Goal: Information Seeking & Learning: Learn about a topic

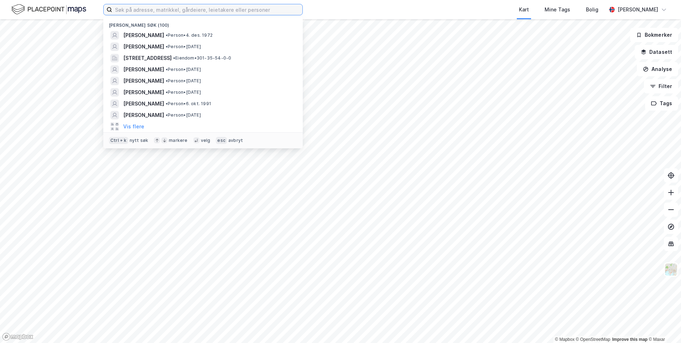
click at [166, 10] on input at bounding box center [207, 9] width 190 height 11
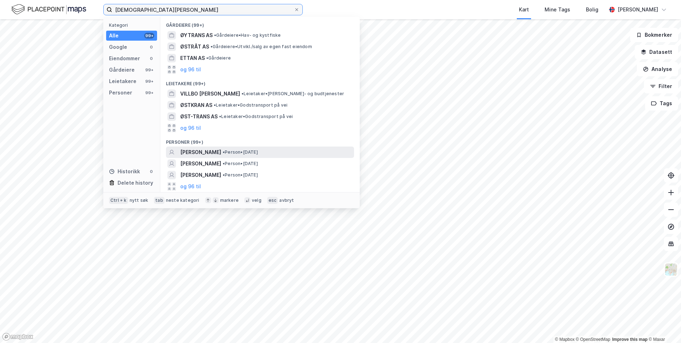
type input "[DEMOGRAPHIC_DATA][PERSON_NAME]"
click at [207, 151] on span "[PERSON_NAME]" at bounding box center [200, 152] width 41 height 9
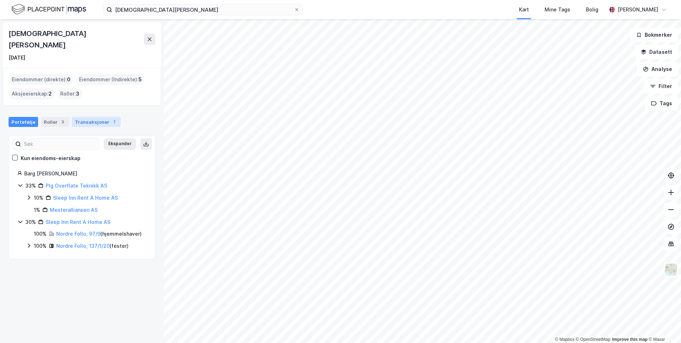
click at [87, 117] on div "Transaksjoner 7" at bounding box center [96, 122] width 49 height 10
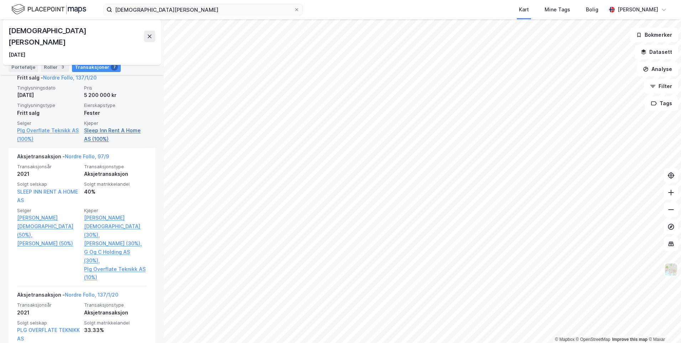
scroll to position [179, 0]
click at [94, 126] on link "Sleep Inn Rent A Home AS (100%)" at bounding box center [115, 134] width 63 height 17
